Goal: Task Accomplishment & Management: Complete application form

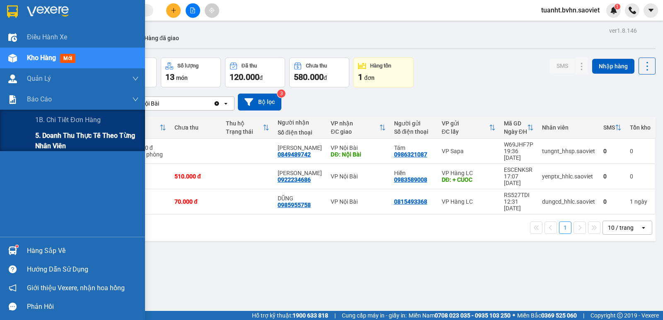
click at [62, 138] on span "5. Doanh thu thực tế theo từng nhân viên" at bounding box center [87, 141] width 104 height 21
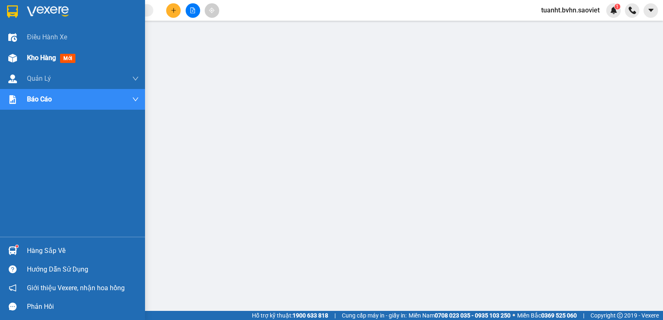
click at [11, 60] on img at bounding box center [12, 58] width 9 height 9
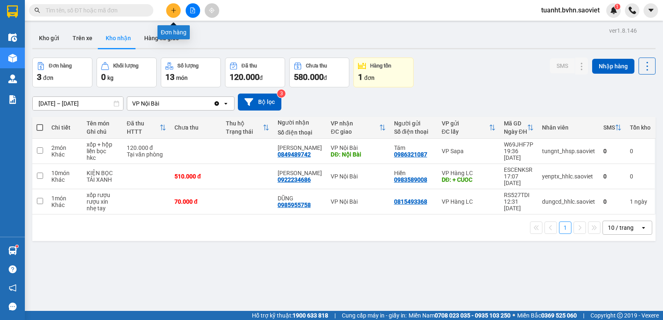
click at [174, 12] on icon "plus" at bounding box center [174, 10] width 6 height 6
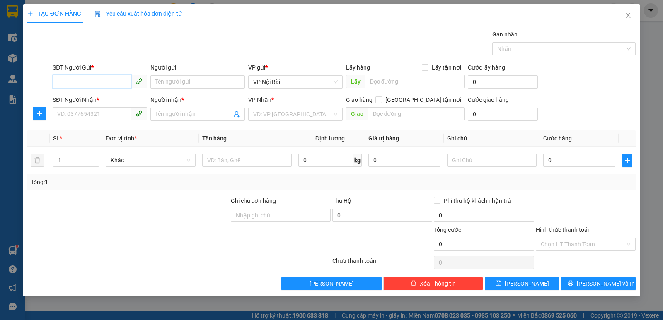
click at [111, 80] on input "SĐT Người Gửi *" at bounding box center [92, 81] width 78 height 13
type input "0961402981"
click at [206, 82] on input "Người gửi" at bounding box center [197, 81] width 94 height 13
type input "y"
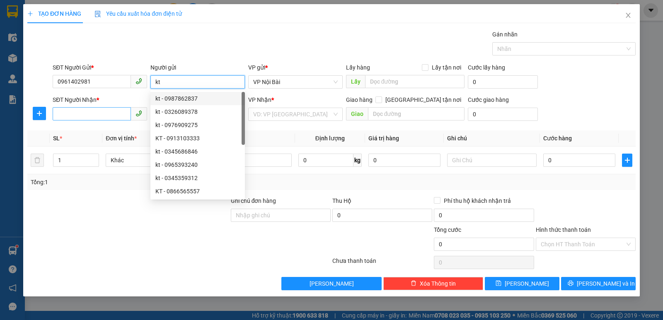
type input "kt"
click at [93, 111] on input "SĐT Người Nhận *" at bounding box center [92, 113] width 78 height 13
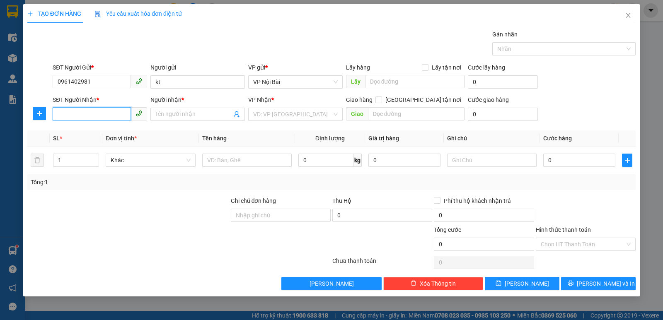
click at [93, 116] on input "SĐT Người Nhận *" at bounding box center [92, 113] width 78 height 13
click at [127, 131] on div "0367712559 - Nguyên đình" at bounding box center [100, 130] width 85 height 9
type input "0367712559"
type input "Nguyên đình"
type input "KM224"
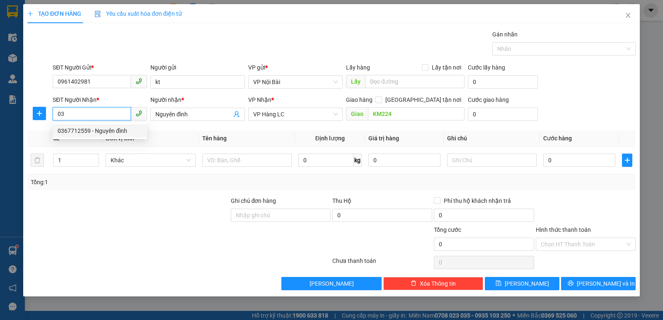
click at [99, 133] on div "0367712559 - Nguyên đình" at bounding box center [100, 130] width 85 height 9
type input "0367712559"
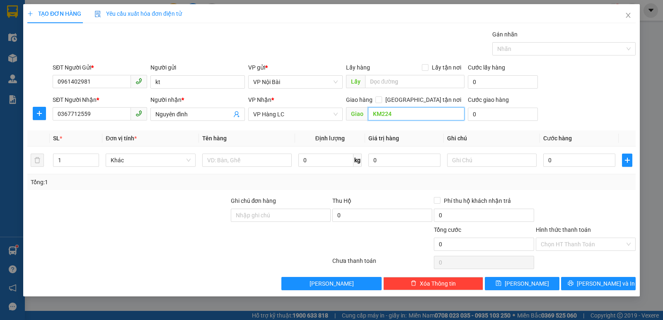
click at [398, 112] on input "KM224" at bounding box center [416, 113] width 97 height 13
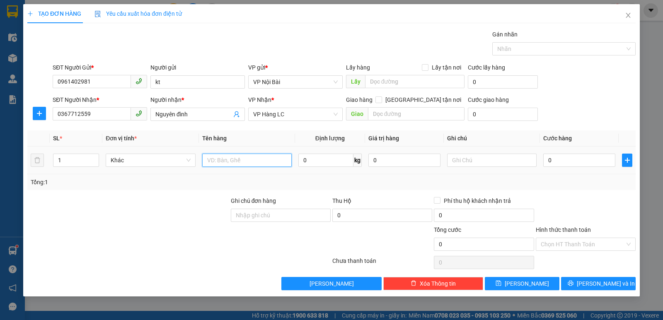
click at [251, 165] on input "text" at bounding box center [247, 160] width 90 height 13
paste input "ôp"
paste input "ốp"
paste input "ô"
type input "xốp tôm"
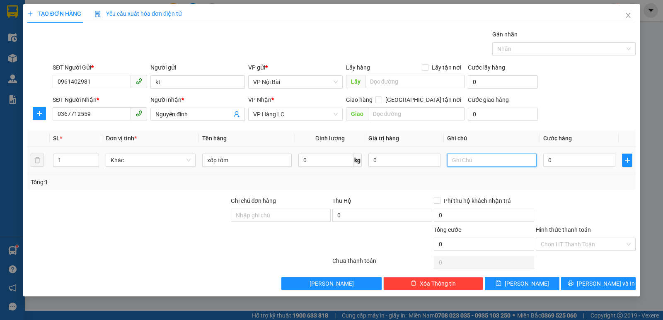
click at [491, 160] on input "text" at bounding box center [492, 160] width 90 height 13
paste input "ỏng"
paste input "o"
paste input "ịu"
click at [586, 160] on input "0" at bounding box center [579, 160] width 72 height 13
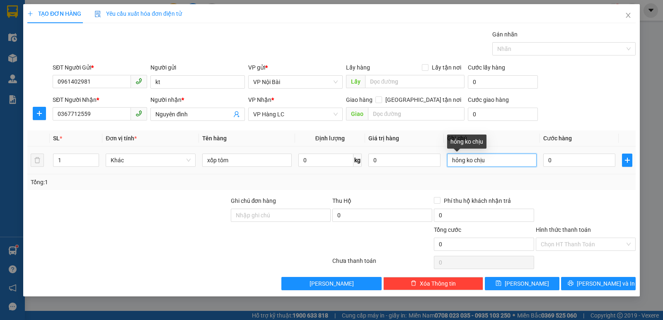
click at [475, 159] on input "hỏng ko chịu" at bounding box center [492, 160] width 90 height 13
paste input "ô"
type input "hỏng không chịu"
click at [584, 160] on input "0" at bounding box center [579, 160] width 72 height 13
type input "8"
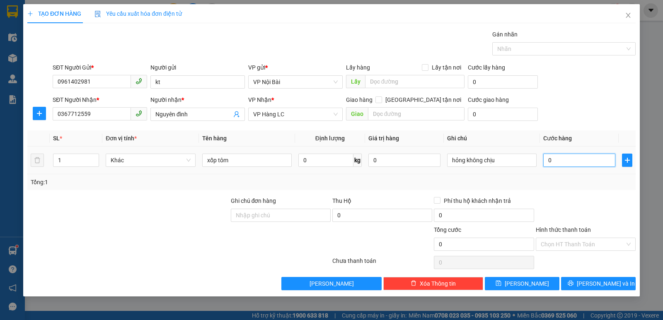
type input "8"
type input "80"
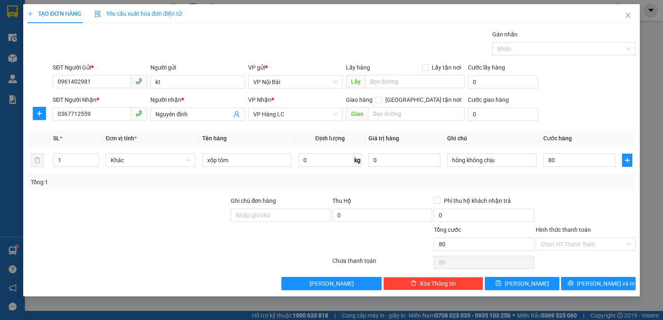
type input "80.000"
click at [607, 207] on div at bounding box center [586, 210] width 102 height 29
click at [607, 287] on span "[PERSON_NAME] và In" at bounding box center [606, 283] width 58 height 9
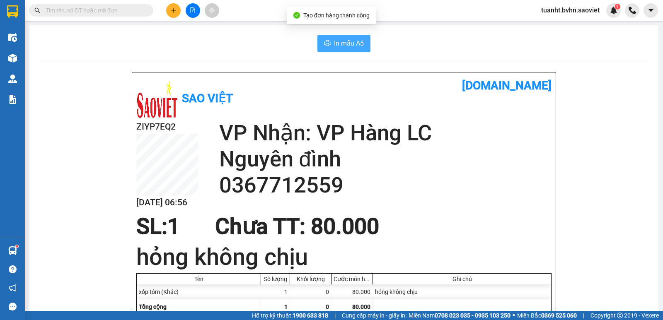
click at [341, 48] on span "In mẫu A5" at bounding box center [349, 43] width 30 height 10
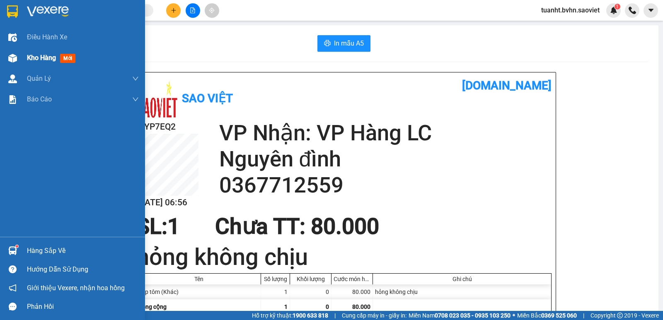
click at [13, 61] on img at bounding box center [12, 58] width 9 height 9
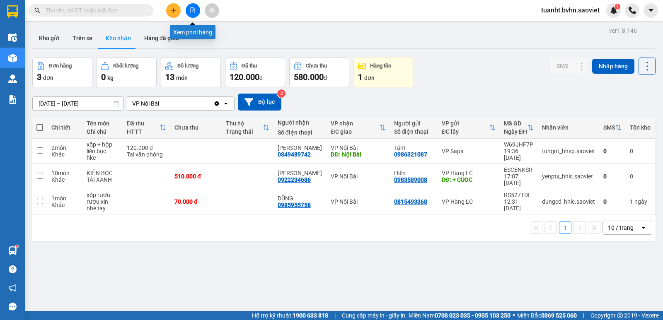
click at [195, 10] on icon "file-add" at bounding box center [193, 10] width 6 height 6
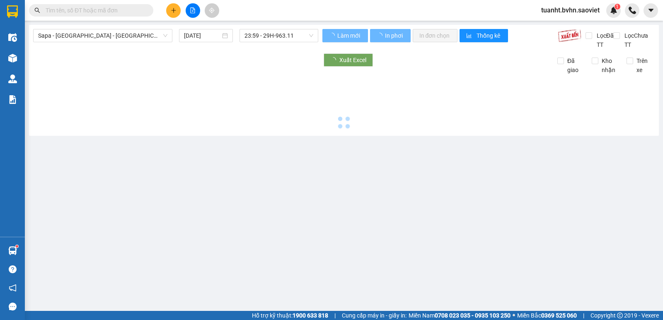
type input "[DATE]"
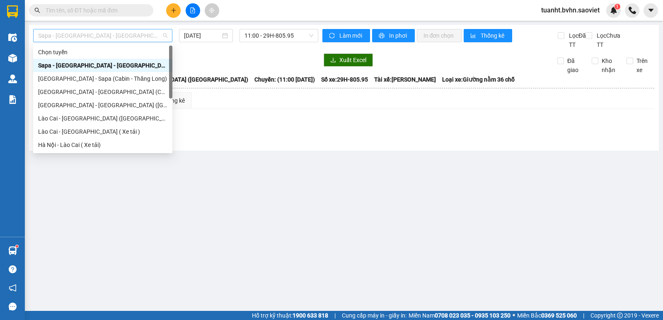
click at [119, 34] on span "Sapa - [GEOGRAPHIC_DATA] - [GEOGRAPHIC_DATA] ([GEOGRAPHIC_DATA])" at bounding box center [102, 35] width 129 height 12
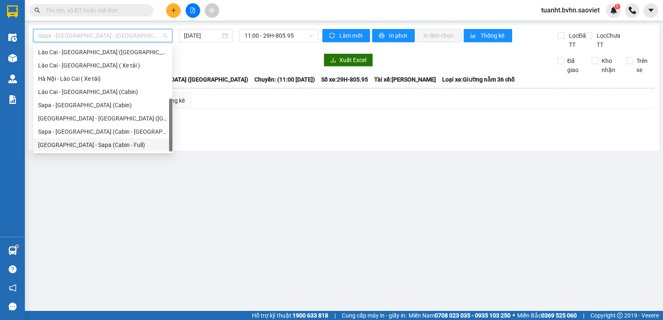
click at [114, 148] on div "[GEOGRAPHIC_DATA] - Sapa (Cabin - Full)" at bounding box center [102, 144] width 129 height 9
type input "[DATE]"
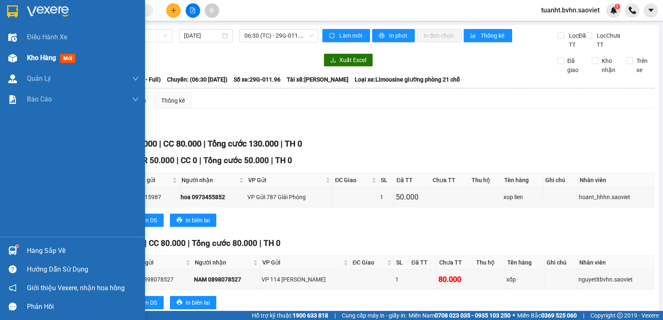
click at [12, 52] on div at bounding box center [12, 58] width 15 height 15
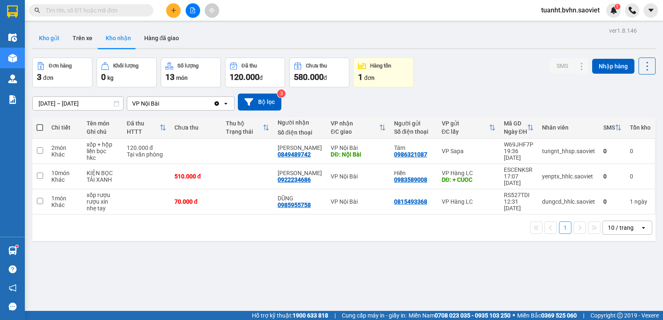
click at [39, 37] on button "Kho gửi" at bounding box center [49, 38] width 34 height 20
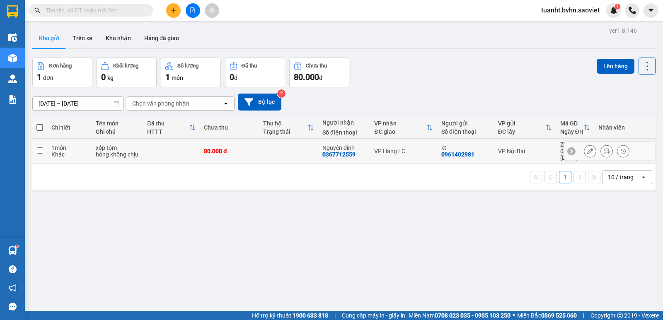
click at [40, 149] on input "checkbox" at bounding box center [40, 151] width 6 height 6
checkbox input "true"
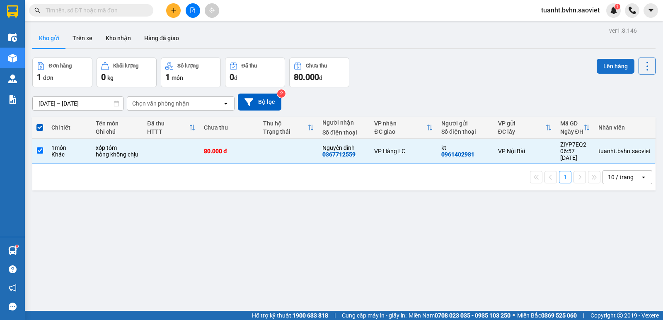
click at [607, 65] on button "Lên hàng" at bounding box center [616, 66] width 38 height 15
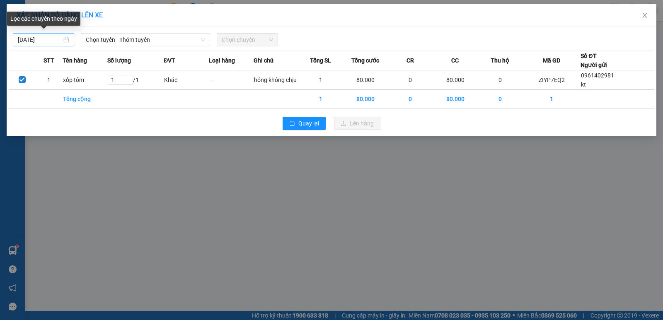
click at [23, 37] on input "[DATE]" at bounding box center [40, 39] width 44 height 9
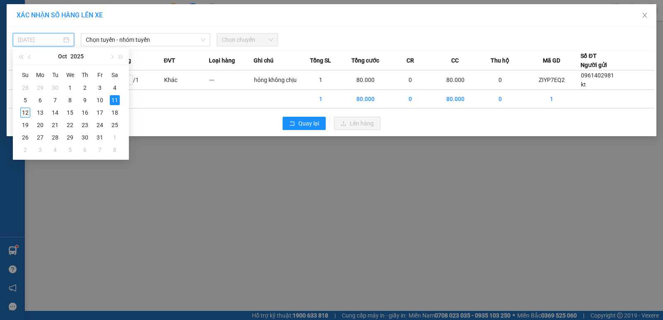
click at [27, 112] on div "12" at bounding box center [25, 113] width 10 height 10
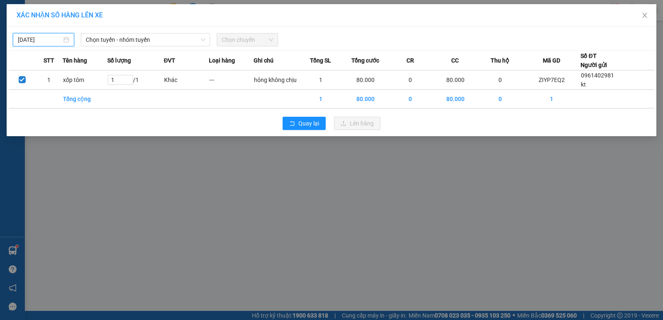
type input "[DATE]"
click at [183, 40] on span "Chọn tuyến - nhóm tuyến" at bounding box center [145, 40] width 119 height 12
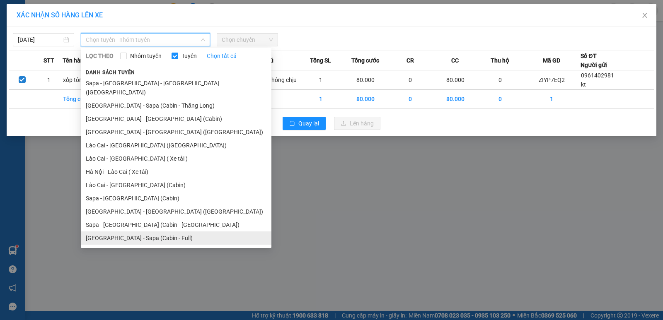
click at [148, 232] on li "[GEOGRAPHIC_DATA] - Sapa (Cabin - Full)" at bounding box center [176, 238] width 191 height 13
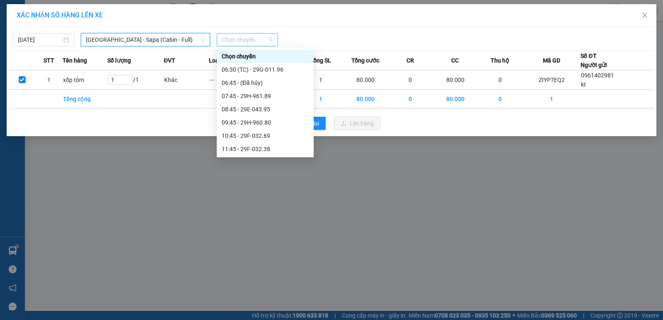
click at [249, 40] on span "Chọn chuyến" at bounding box center [247, 40] width 51 height 12
click at [273, 70] on div "06:30 (TC) - 29G-011.96" at bounding box center [265, 69] width 87 height 9
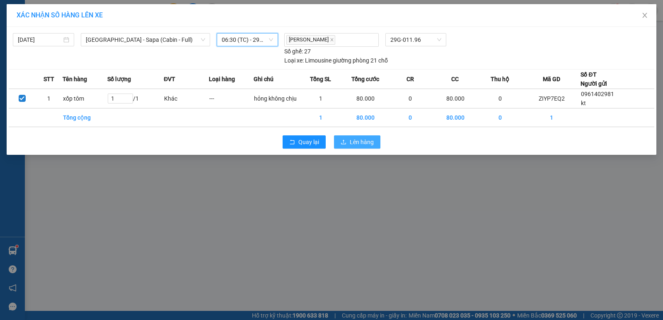
click at [354, 143] on span "Lên hàng" at bounding box center [362, 142] width 24 height 9
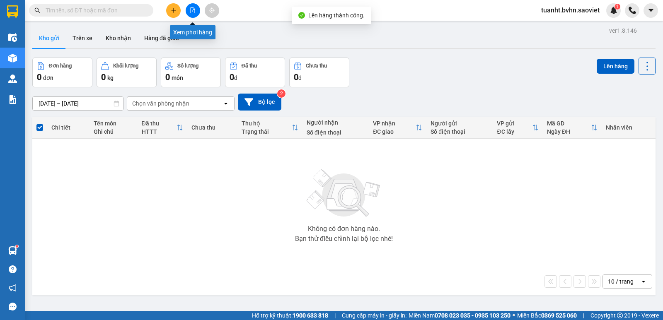
click at [195, 13] on button at bounding box center [193, 10] width 15 height 15
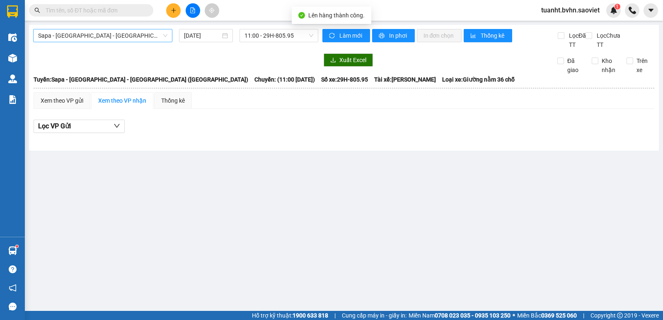
click at [135, 29] on span "Sapa - [GEOGRAPHIC_DATA] - [GEOGRAPHIC_DATA] ([GEOGRAPHIC_DATA])" at bounding box center [102, 35] width 129 height 12
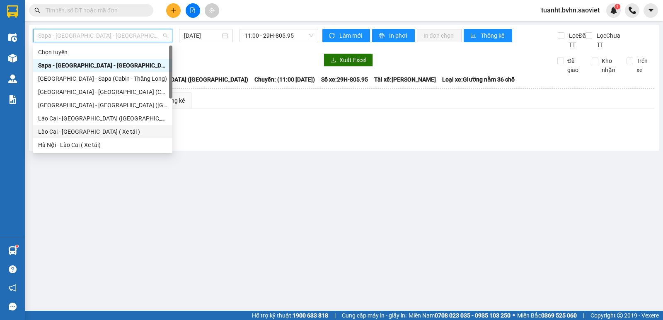
scroll to position [66, 0]
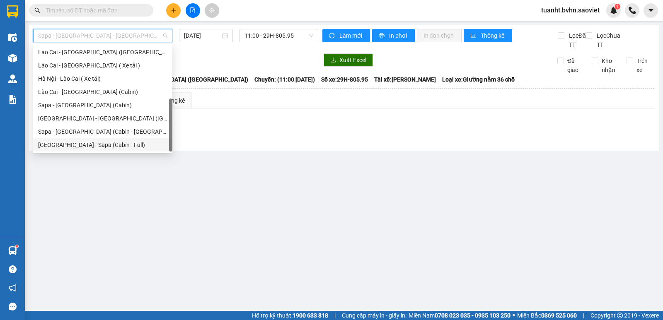
click at [116, 145] on div "[GEOGRAPHIC_DATA] - Sapa (Cabin - Full)" at bounding box center [102, 144] width 129 height 9
type input "[DATE]"
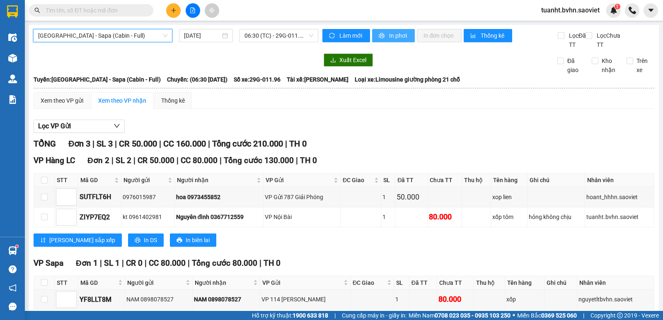
click at [389, 34] on span "In phơi" at bounding box center [398, 35] width 19 height 9
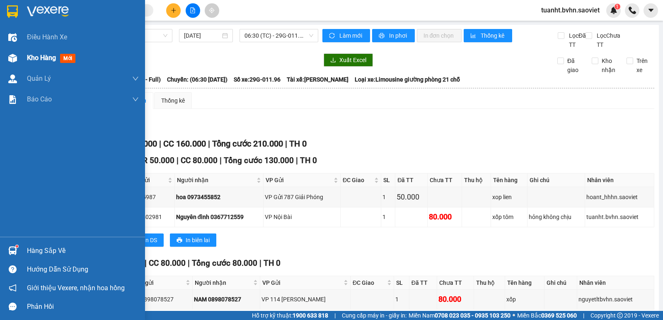
click at [13, 58] on img at bounding box center [12, 58] width 9 height 9
